Goal: Task Accomplishment & Management: Use online tool/utility

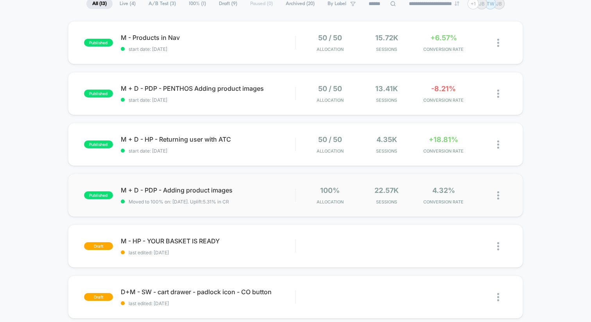
scroll to position [59, 0]
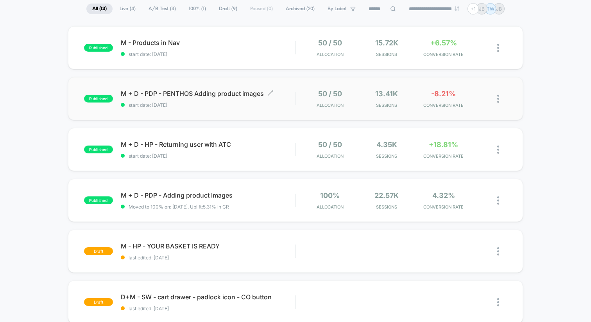
click at [238, 104] on span "start date: [DATE]" at bounding box center [208, 105] width 174 height 6
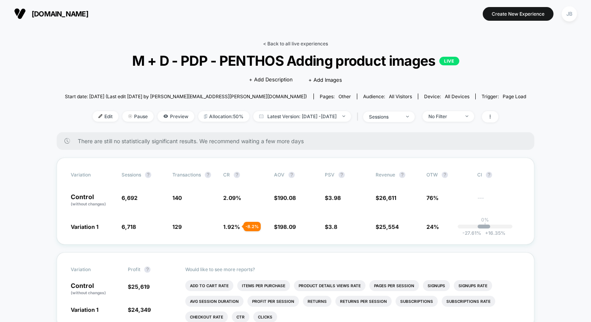
click at [277, 43] on link "< Back to all live experiences" at bounding box center [295, 44] width 65 height 6
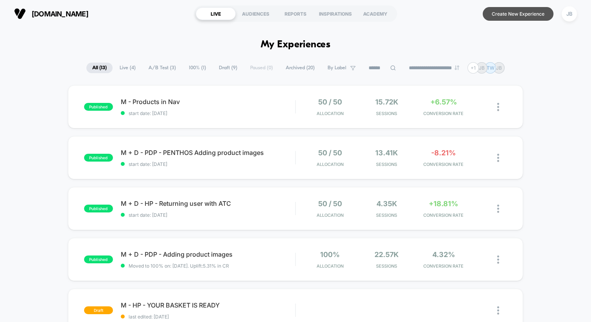
click at [517, 13] on button "Create New Experience" at bounding box center [518, 14] width 71 height 14
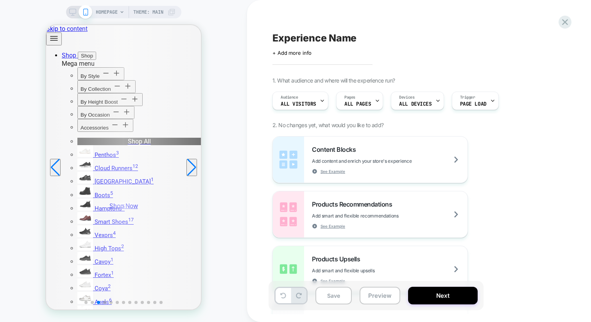
click at [120, 14] on icon at bounding box center [122, 12] width 5 height 5
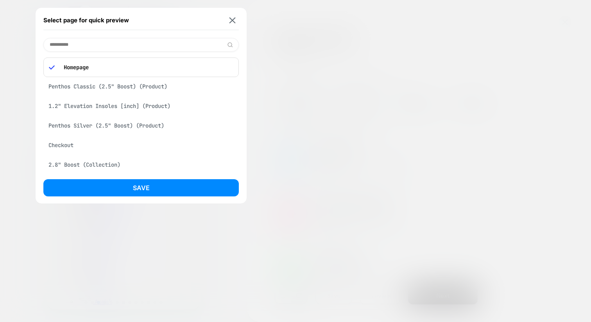
type input "**********"
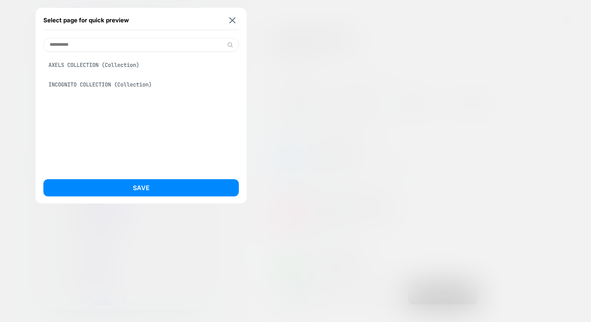
drag, startPoint x: 87, startPoint y: 45, endPoint x: 11, endPoint y: 38, distance: 76.5
click at [66, 18] on div "**********" at bounding box center [123, 12] width 115 height 13
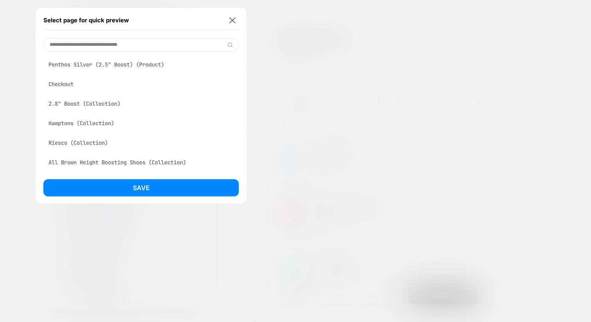
click at [84, 109] on div "2.8" Boost (Collection)" at bounding box center [140, 103] width 195 height 15
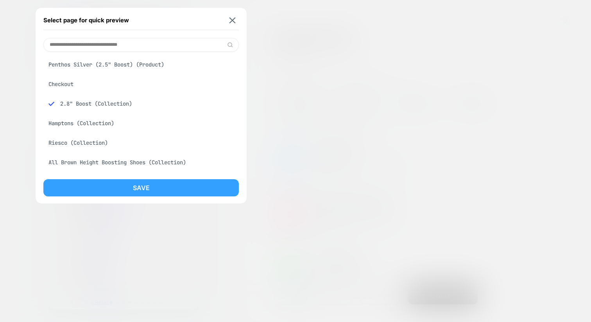
click at [126, 188] on button "Save" at bounding box center [140, 187] width 195 height 17
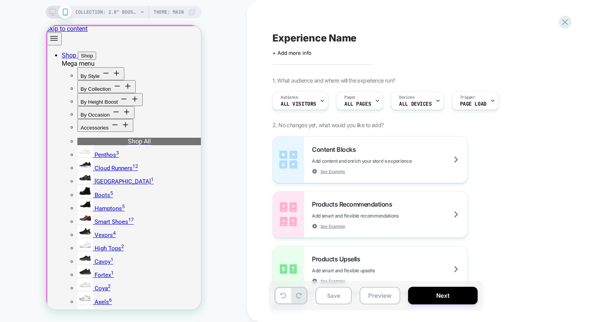
scroll to position [0, 0]
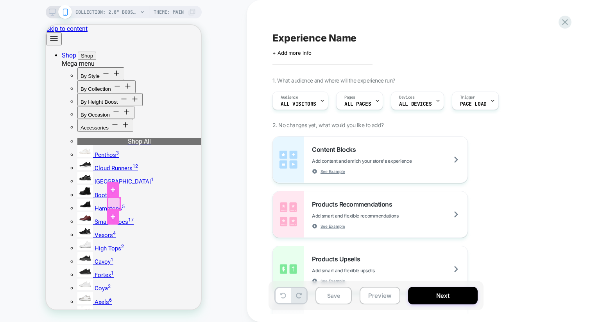
click at [109, 200] on div at bounding box center [113, 203] width 13 height 13
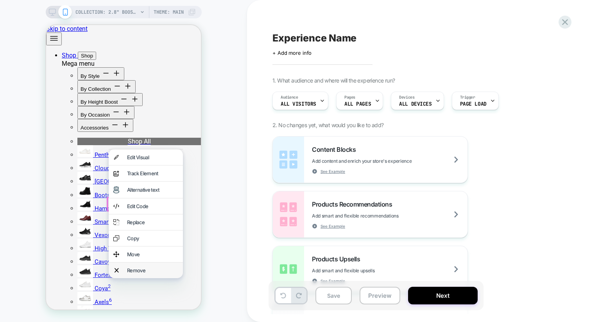
click at [144, 267] on div "Remove" at bounding box center [152, 270] width 51 height 6
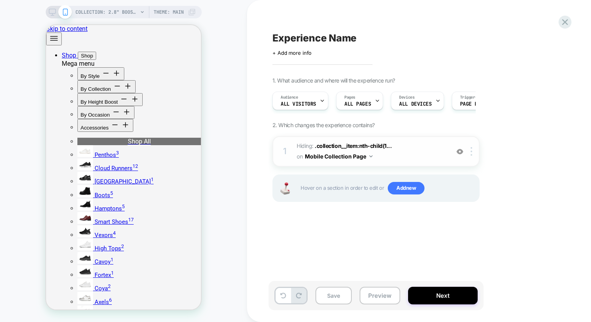
click at [417, 148] on span "Hiding : .collection__item:nth-child(1... .collection__item:nth-child(1) .produ…" at bounding box center [371, 151] width 149 height 21
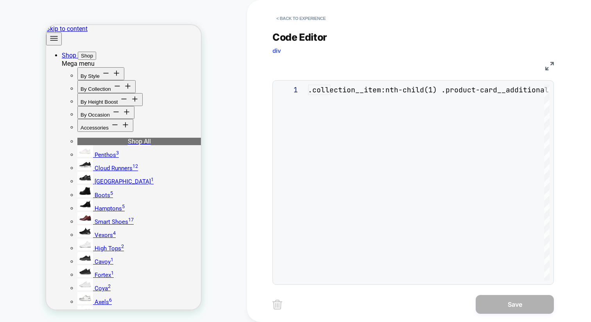
scroll to position [32, 0]
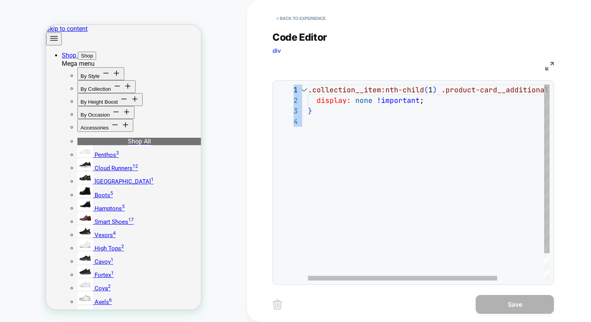
drag, startPoint x: 363, startPoint y: 127, endPoint x: 304, endPoint y: 86, distance: 72.1
click at [304, 86] on div "**********" at bounding box center [413, 182] width 273 height 196
click at [332, 116] on div ".collection__item:nth-child ( 1 ) .product-card__additional-buttons { display: …" at bounding box center [458, 197] width 301 height 227
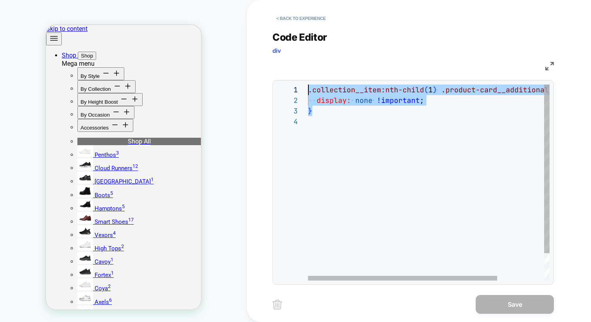
drag, startPoint x: 334, startPoint y: 115, endPoint x: 300, endPoint y: 90, distance: 41.8
click at [308, 90] on div ".collection__item:nth-child ( 1 ) .product-card__additional-buttons { display: …" at bounding box center [458, 197] width 301 height 227
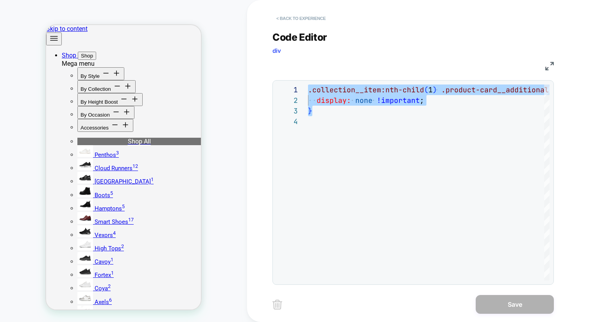
click at [290, 16] on button "< Back to experience" at bounding box center [300, 18] width 57 height 13
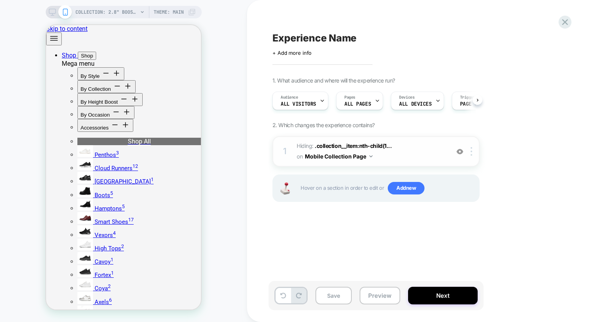
scroll to position [0, 0]
click at [472, 152] on img at bounding box center [472, 151] width 2 height 9
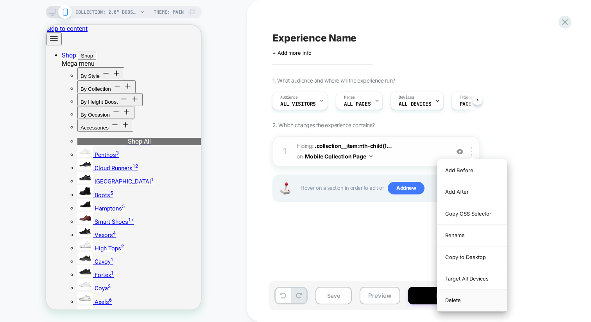
click at [455, 301] on div "Delete" at bounding box center [472, 299] width 70 height 21
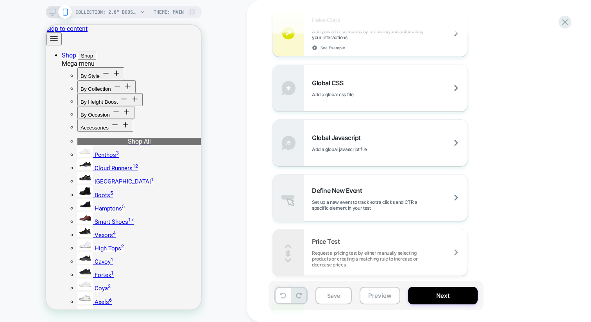
scroll to position [471, 0]
click at [360, 91] on div "Global CSS Add a global css file" at bounding box center [390, 90] width 156 height 18
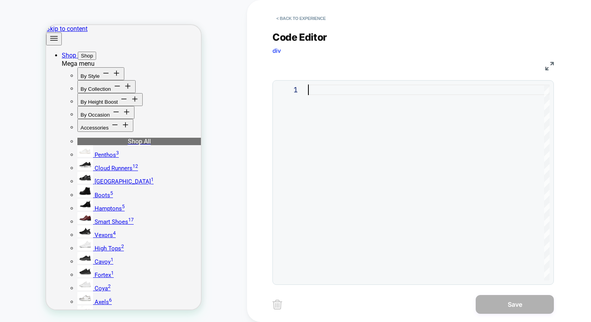
click at [329, 93] on div at bounding box center [429, 182] width 242 height 196
type textarea "**********"
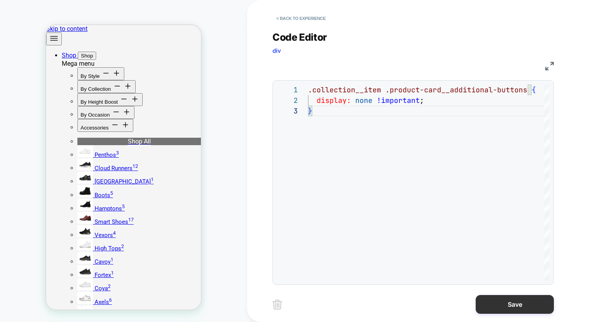
click at [518, 307] on button "Save" at bounding box center [515, 304] width 78 height 19
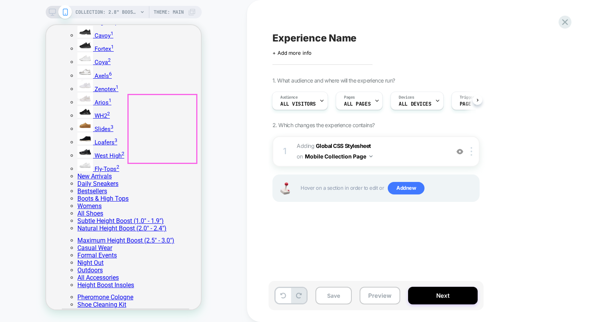
scroll to position [226, 0]
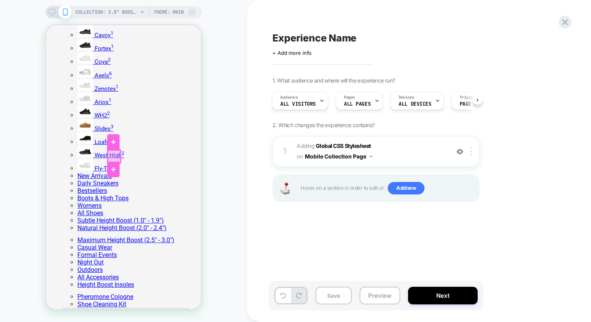
click at [111, 151] on div at bounding box center [114, 156] width 13 height 13
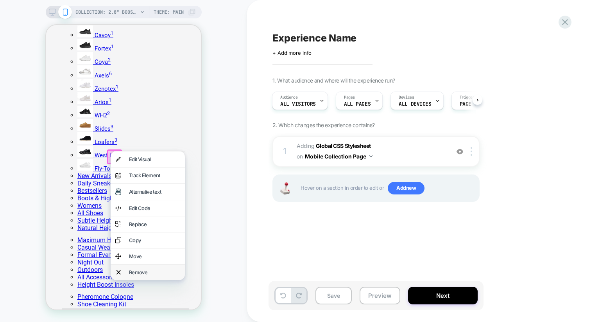
click at [150, 264] on div "Remove" at bounding box center [148, 272] width 74 height 16
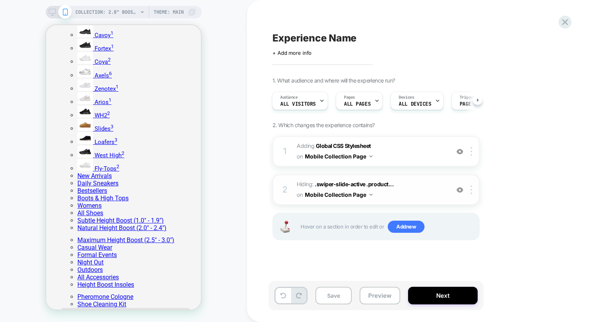
click at [417, 183] on span "Hiding : .swiper-slide-active .product... .swiper-slide-active .product-card__a…" at bounding box center [371, 189] width 149 height 21
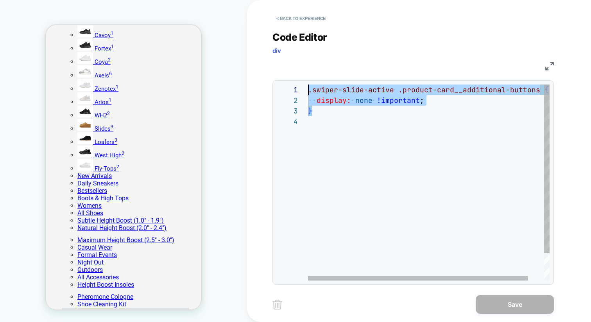
scroll to position [0, 0]
drag, startPoint x: 320, startPoint y: 115, endPoint x: 304, endPoint y: 92, distance: 27.7
click at [308, 92] on div ".swiper-slide-active .product-card__additional-buttons { display: none !importa…" at bounding box center [437, 197] width 259 height 227
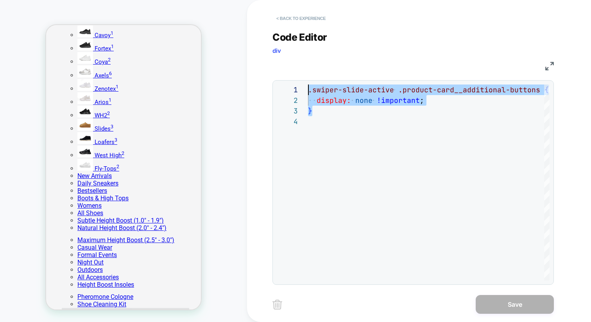
click at [302, 14] on button "< Back to experience" at bounding box center [300, 18] width 57 height 13
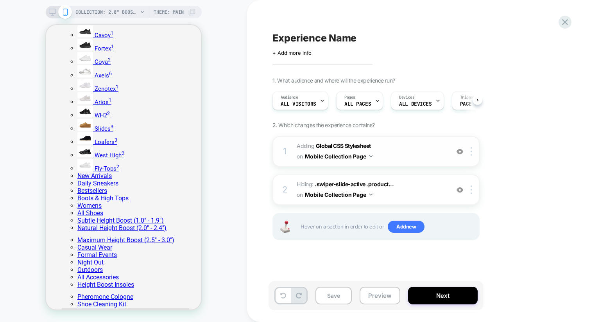
scroll to position [0, 0]
click at [471, 191] on img at bounding box center [472, 189] width 2 height 9
click at [472, 189] on img at bounding box center [472, 189] width 2 height 9
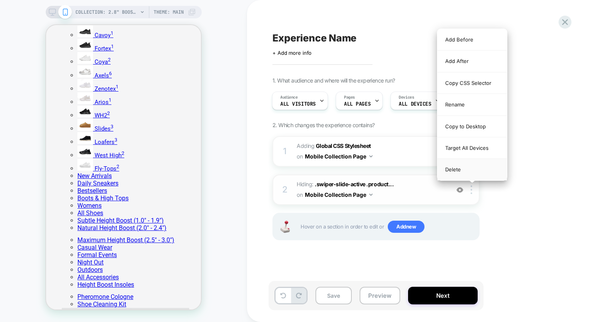
click at [457, 172] on div "Delete" at bounding box center [472, 169] width 70 height 21
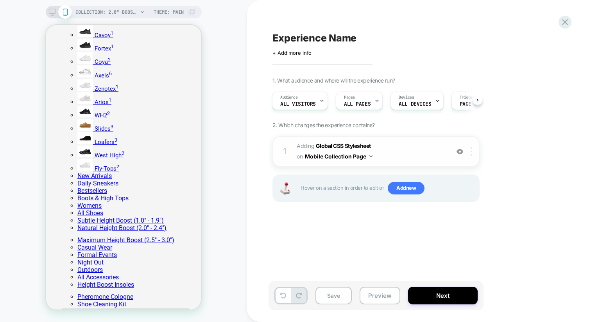
click at [474, 151] on div at bounding box center [472, 151] width 13 height 9
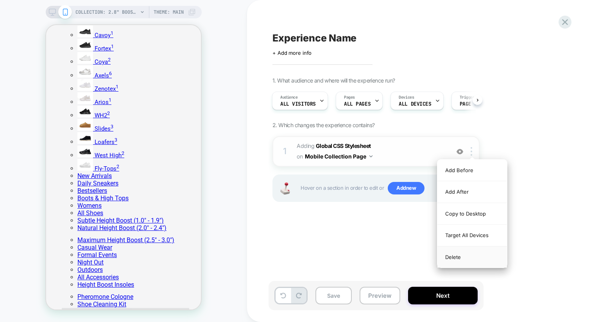
click at [459, 254] on div "Delete" at bounding box center [472, 256] width 70 height 21
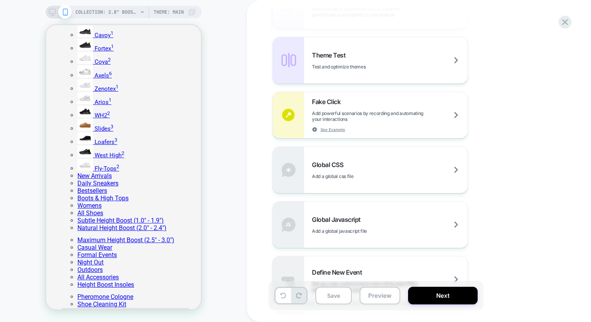
scroll to position [392, 0]
click at [348, 163] on div "Global CSS Add a global css file" at bounding box center [390, 168] width 156 height 18
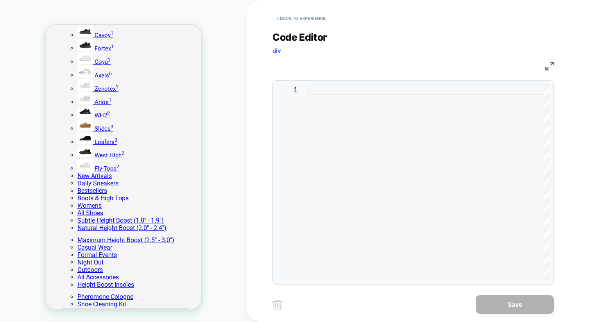
click at [321, 91] on div at bounding box center [429, 182] width 242 height 196
type textarea "**********"
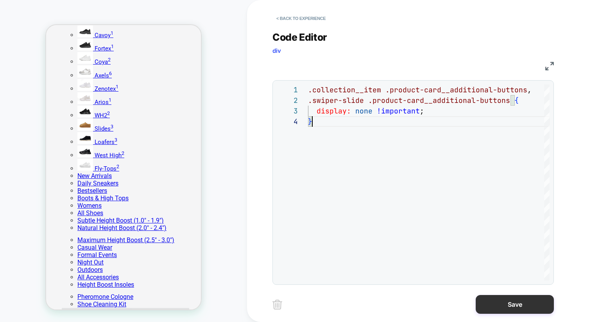
click at [531, 303] on button "Save" at bounding box center [515, 304] width 78 height 19
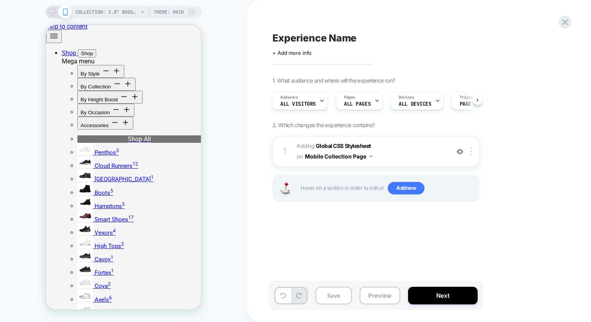
scroll to position [0, 0]
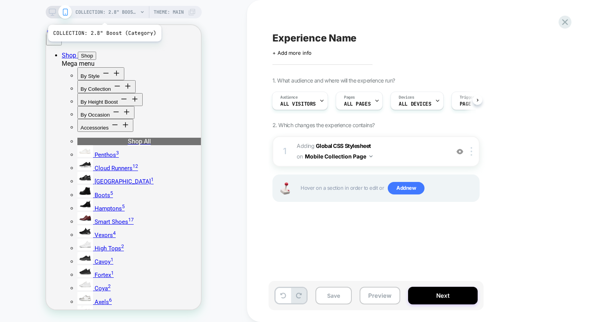
click at [104, 15] on span "COLLECTION: 2.8" Boost (Category)" at bounding box center [106, 12] width 63 height 13
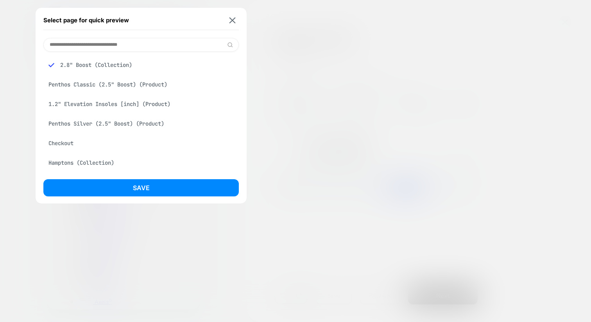
click at [91, 44] on input at bounding box center [140, 45] width 195 height 14
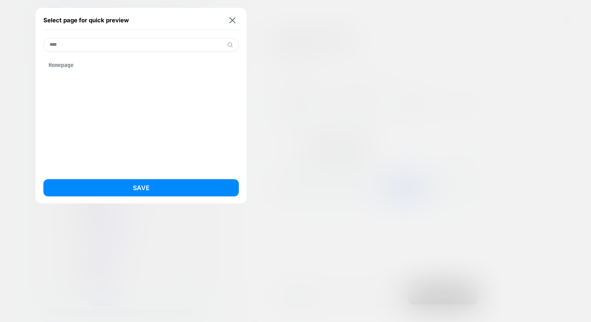
type input "****"
click at [68, 64] on div "Homepage" at bounding box center [140, 64] width 195 height 15
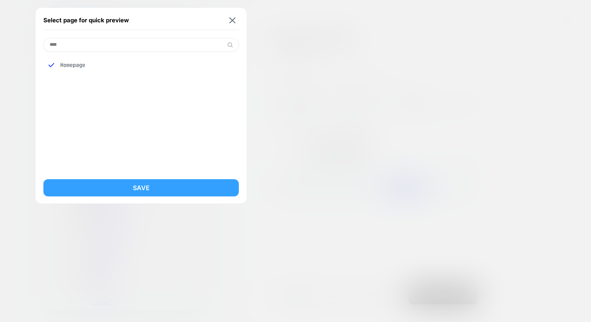
click at [127, 188] on button "Save" at bounding box center [140, 187] width 195 height 17
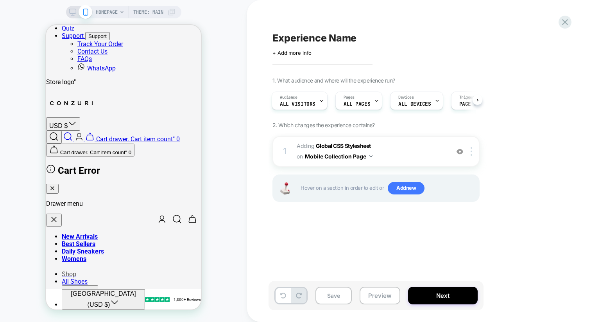
scroll to position [946, 0]
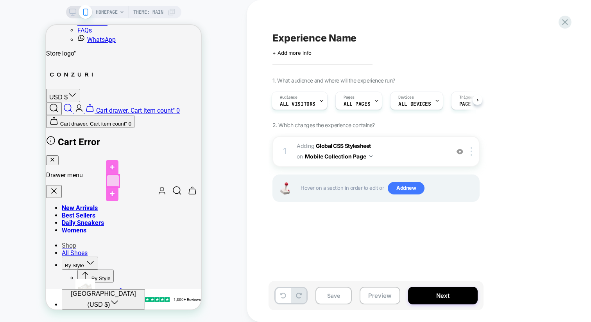
click at [107, 179] on div at bounding box center [113, 181] width 13 height 13
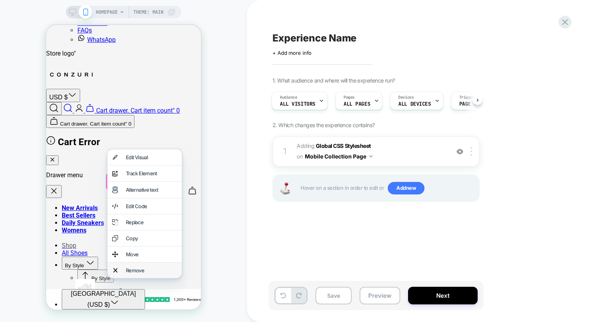
click at [151, 269] on div "Remove" at bounding box center [151, 270] width 51 height 6
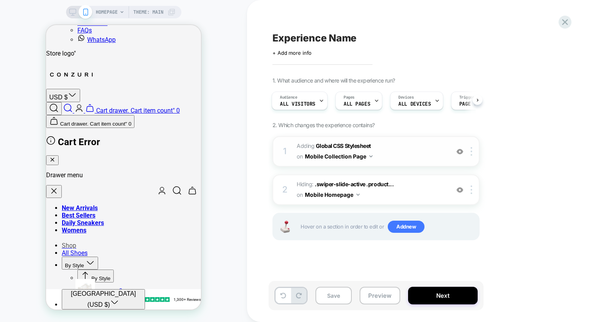
click at [415, 149] on span "Adding Global CSS Stylesheet on Mobile Collection Page" at bounding box center [371, 151] width 149 height 21
click at [472, 151] on img at bounding box center [472, 151] width 2 height 9
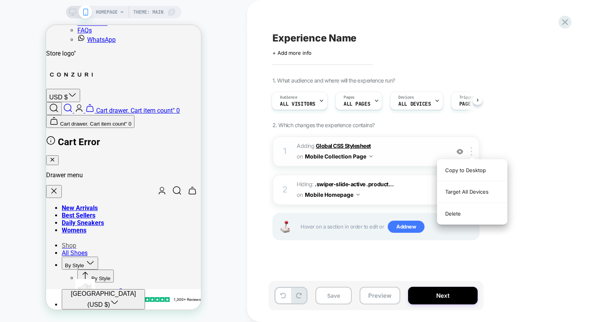
click at [355, 145] on b "Global CSS Stylesheet" at bounding box center [343, 145] width 55 height 7
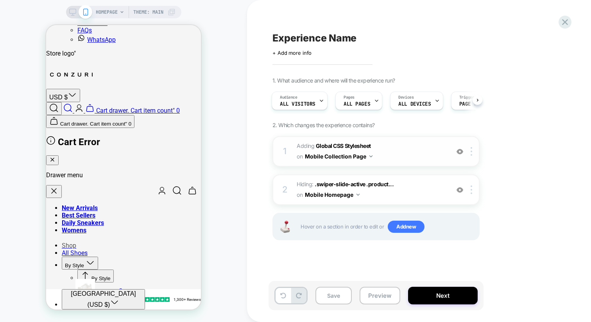
click at [437, 156] on span "Adding Global CSS Stylesheet on Mobile Collection Page" at bounding box center [371, 151] width 149 height 21
click at [474, 149] on div at bounding box center [472, 151] width 13 height 9
click at [416, 161] on span "Adding Global CSS Stylesheet on Mobile Collection Page" at bounding box center [371, 151] width 149 height 21
click at [354, 145] on b "Global CSS Stylesheet" at bounding box center [343, 145] width 55 height 7
click at [299, 144] on span "Adding Global CSS Stylesheet on Mobile Collection Page" at bounding box center [371, 151] width 149 height 21
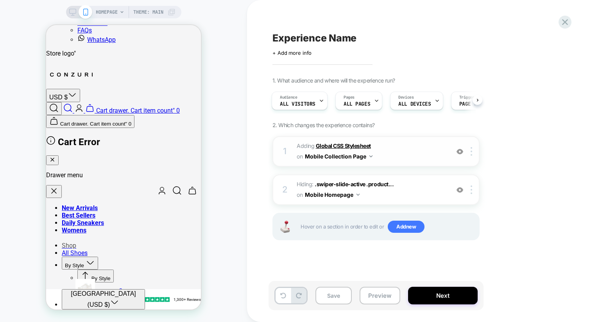
click at [347, 143] on b "Global CSS Stylesheet" at bounding box center [343, 145] width 55 height 7
click at [473, 152] on div at bounding box center [472, 151] width 13 height 9
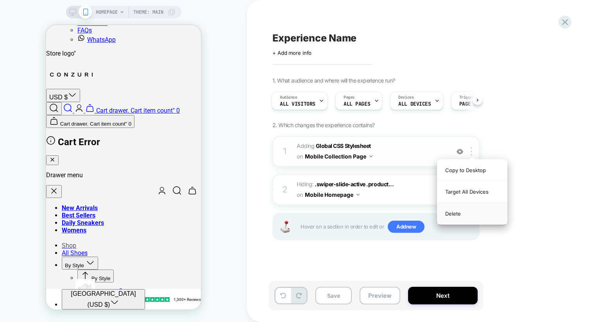
click at [449, 216] on div "Delete" at bounding box center [472, 213] width 70 height 21
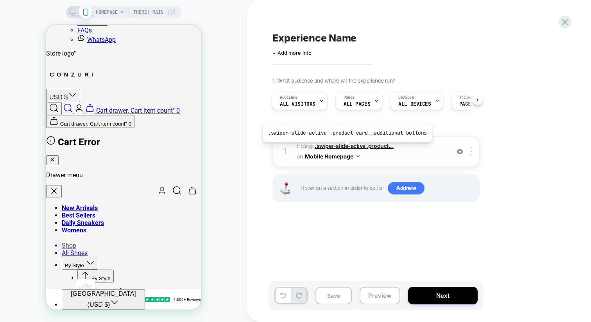
click at [345, 148] on span ".swiper-slide-active .product..." at bounding box center [354, 145] width 79 height 7
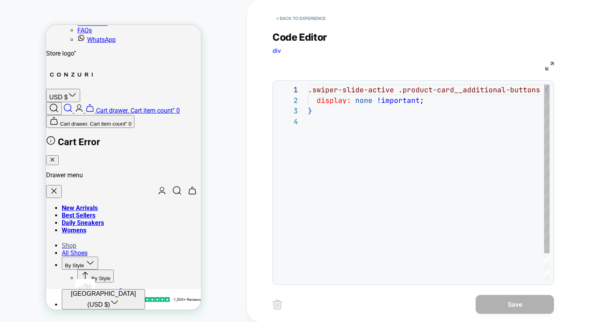
scroll to position [32, 0]
click at [297, 13] on button "< Back to experience" at bounding box center [300, 18] width 57 height 13
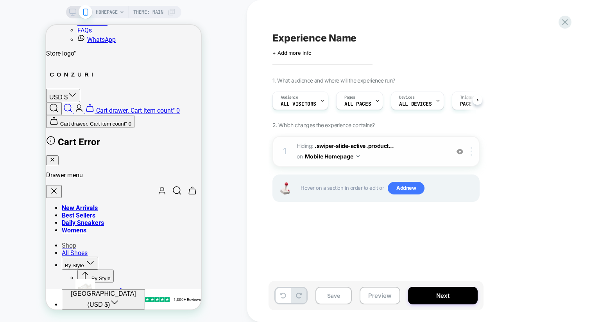
scroll to position [0, 0]
click at [474, 150] on div at bounding box center [472, 151] width 13 height 9
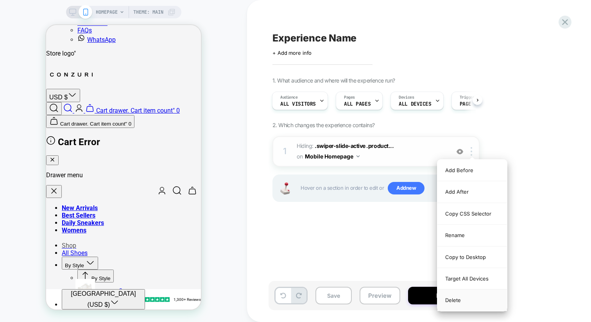
click at [453, 296] on div "Delete" at bounding box center [472, 299] width 70 height 21
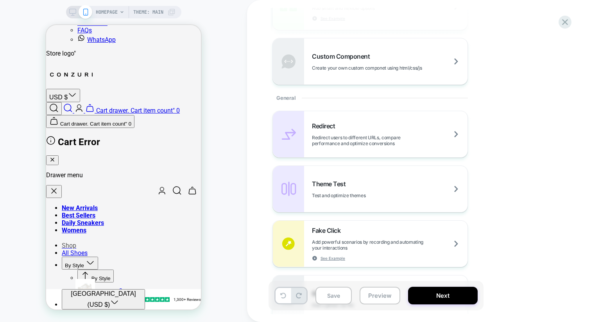
scroll to position [311, 0]
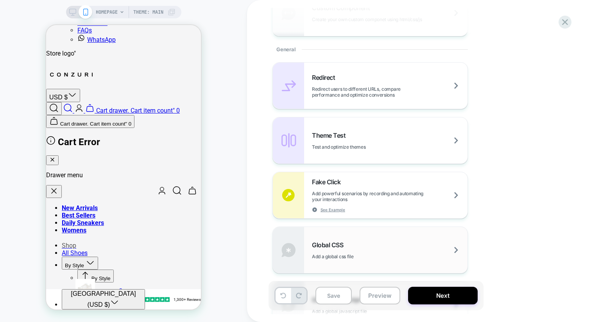
click at [343, 245] on span "Global CSS" at bounding box center [329, 245] width 35 height 8
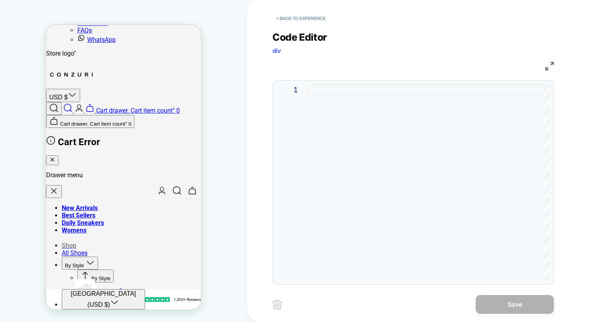
click at [326, 86] on div at bounding box center [429, 182] width 242 height 196
type textarea "**********"
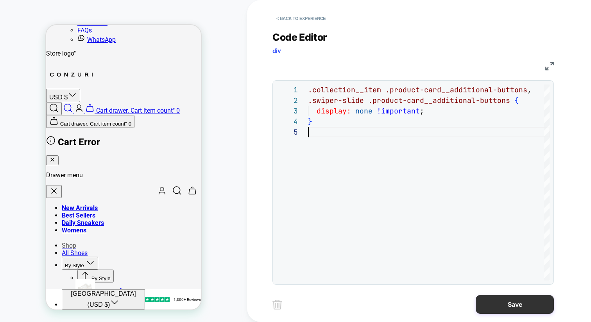
click at [512, 308] on button "Save" at bounding box center [515, 304] width 78 height 19
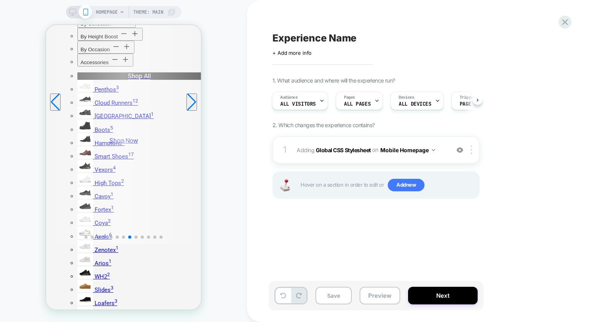
scroll to position [0, 0]
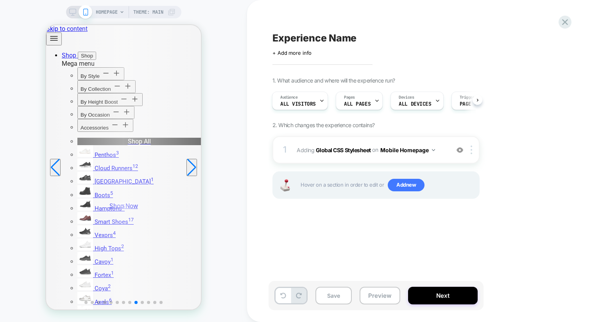
click at [295, 34] on span "Experience Name" at bounding box center [314, 38] width 84 height 12
type textarea "*"
type textarea "**********"
click at [104, 279] on div at bounding box center [105, 290] width 4 height 23
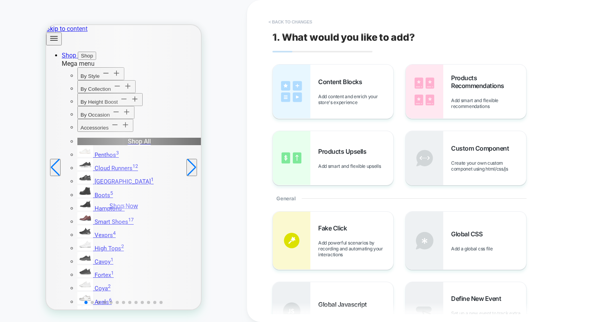
click at [274, 19] on button "< Back to changes" at bounding box center [291, 22] width 52 height 13
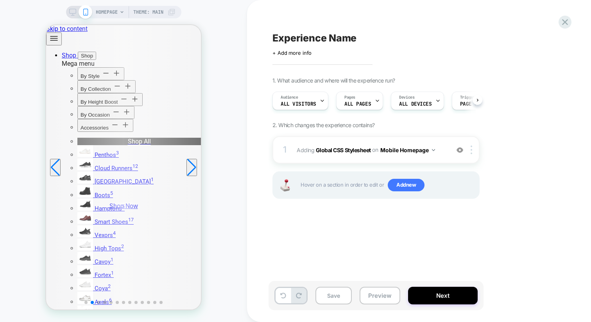
scroll to position [0, 0]
click at [321, 40] on span "Experience Name" at bounding box center [314, 38] width 84 height 12
type textarea "*"
type textarea "**********"
click at [469, 34] on icon at bounding box center [470, 38] width 10 height 10
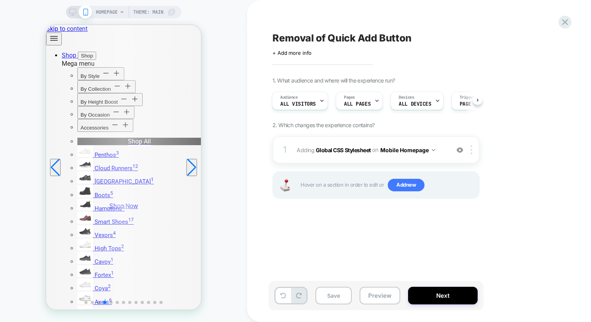
click at [276, 34] on span "Removal of Quick Add Button" at bounding box center [341, 38] width 139 height 12
click at [272, 37] on textarea "**********" at bounding box center [366, 38] width 189 height 12
type textarea "**********"
click at [521, 38] on icon at bounding box center [525, 38] width 10 height 10
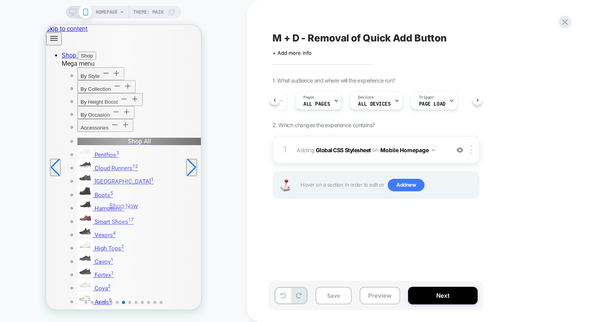
scroll to position [0, 47]
click at [440, 303] on button "Next" at bounding box center [443, 295] width 70 height 18
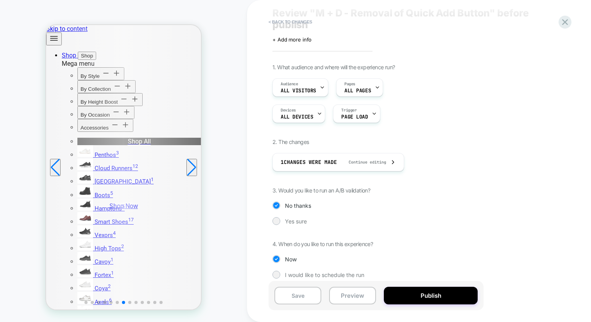
scroll to position [32, 0]
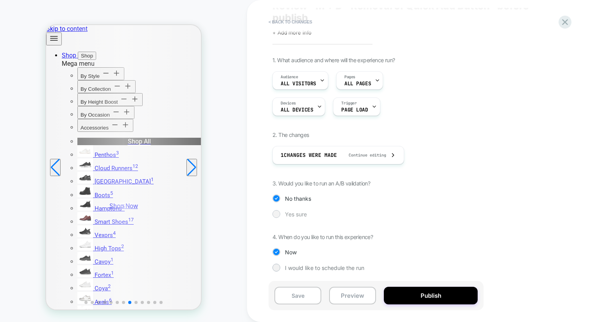
click at [278, 213] on div at bounding box center [276, 214] width 6 height 6
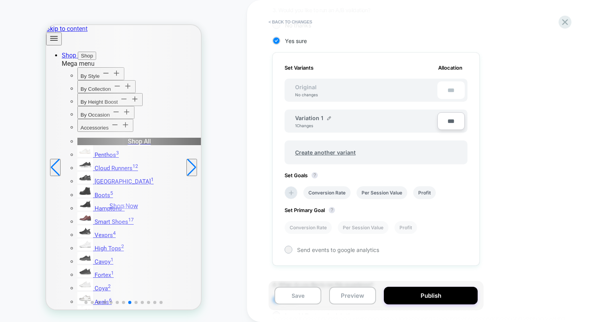
scroll to position [195, 0]
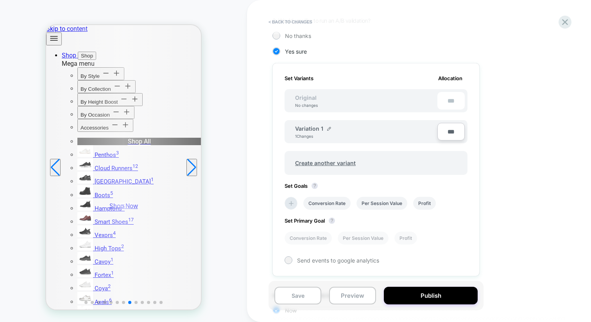
drag, startPoint x: 292, startPoint y: 129, endPoint x: 292, endPoint y: 102, distance: 27.4
click at [292, 102] on div "Set Variants Allocation Original No changes *** Variation 1 1 Changes *** Creat…" at bounding box center [375, 169] width 207 height 213
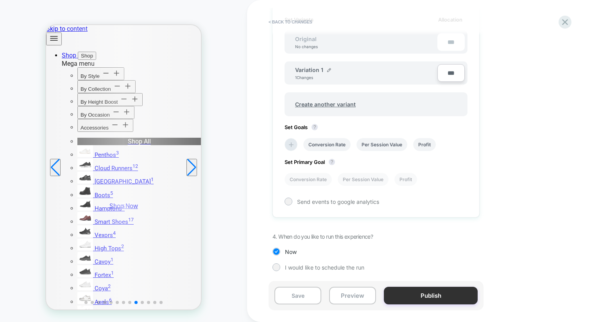
click at [433, 292] on button "Publish" at bounding box center [431, 295] width 94 height 18
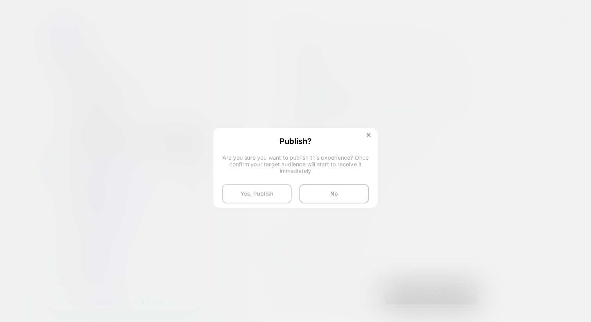
click at [253, 188] on button "Yes, Publish" at bounding box center [257, 194] width 70 height 20
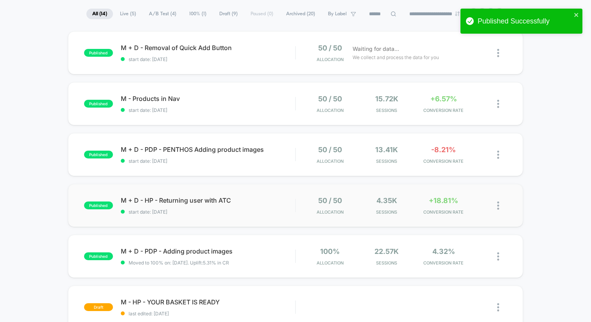
scroll to position [50, 0]
